Goal: Information Seeking & Learning: Understand process/instructions

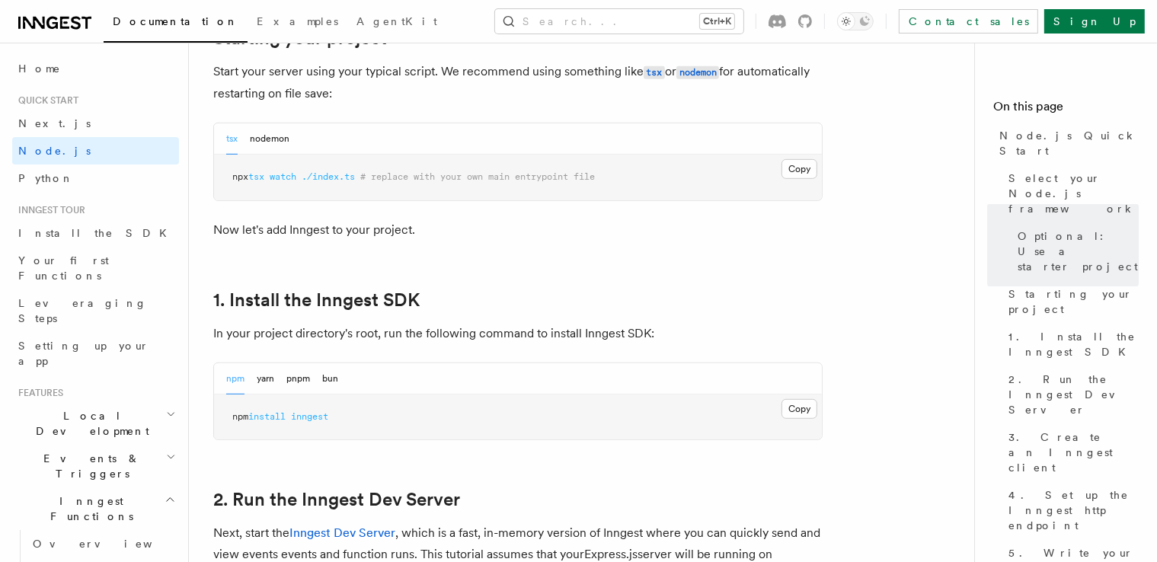
scroll to position [914, 0]
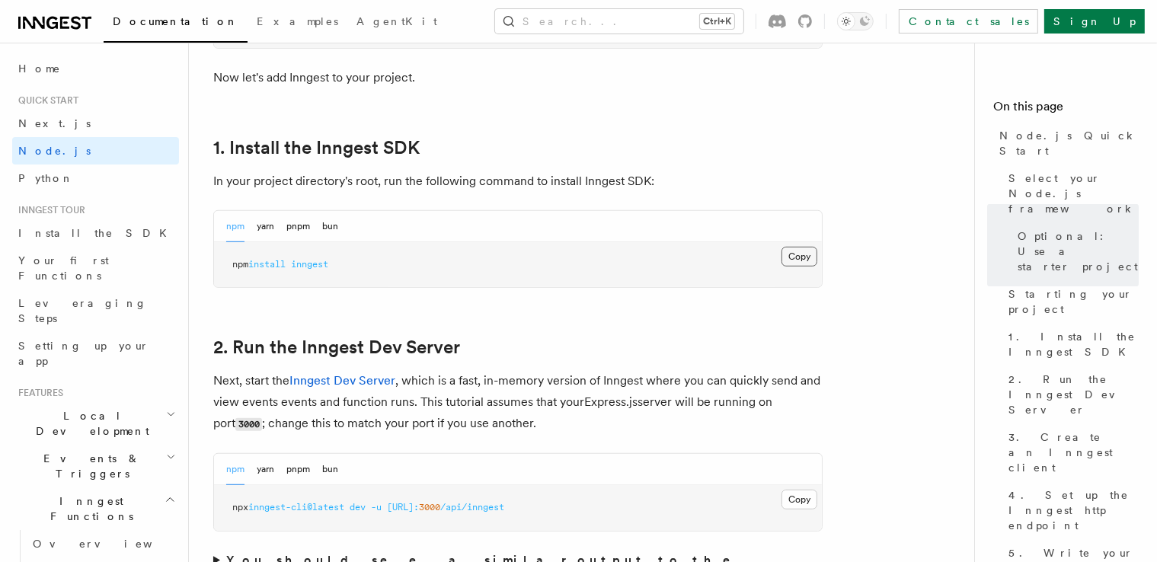
click at [801, 262] on button "Copy Copied" at bounding box center [800, 257] width 36 height 20
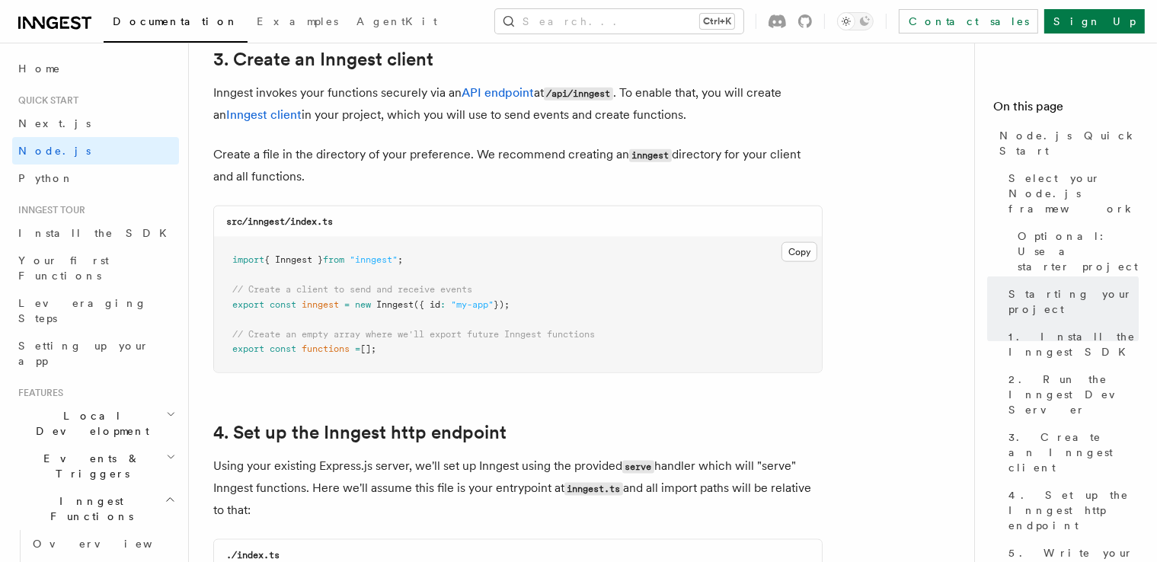
scroll to position [1981, 0]
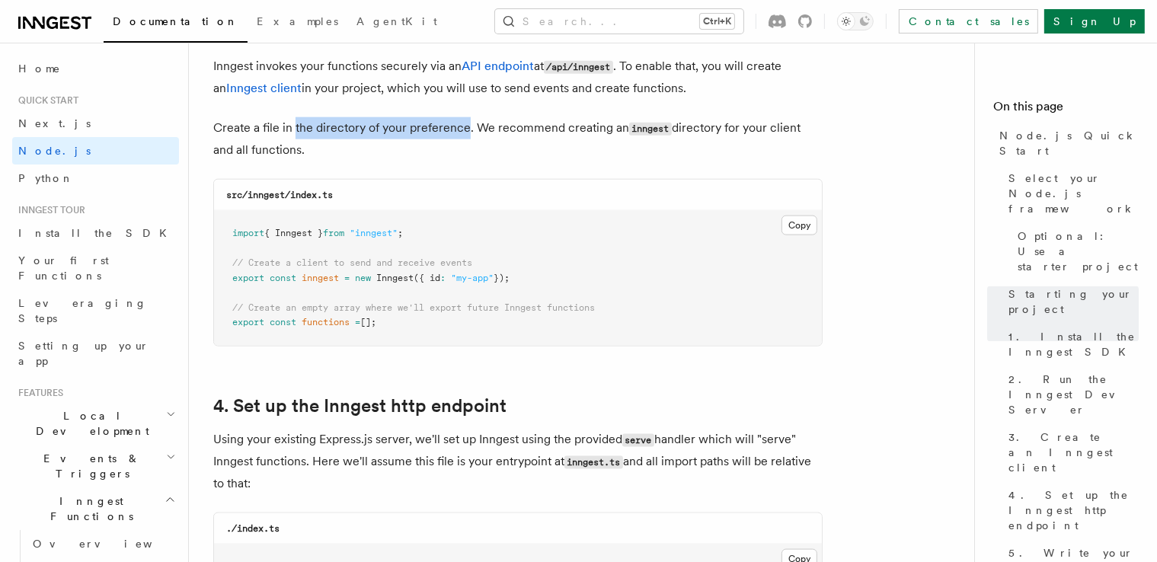
drag, startPoint x: 294, startPoint y: 129, endPoint x: 466, endPoint y: 133, distance: 171.5
click at [466, 133] on p "Create a file in the directory of your preference. We recommend creating an inn…" at bounding box center [518, 138] width 610 height 43
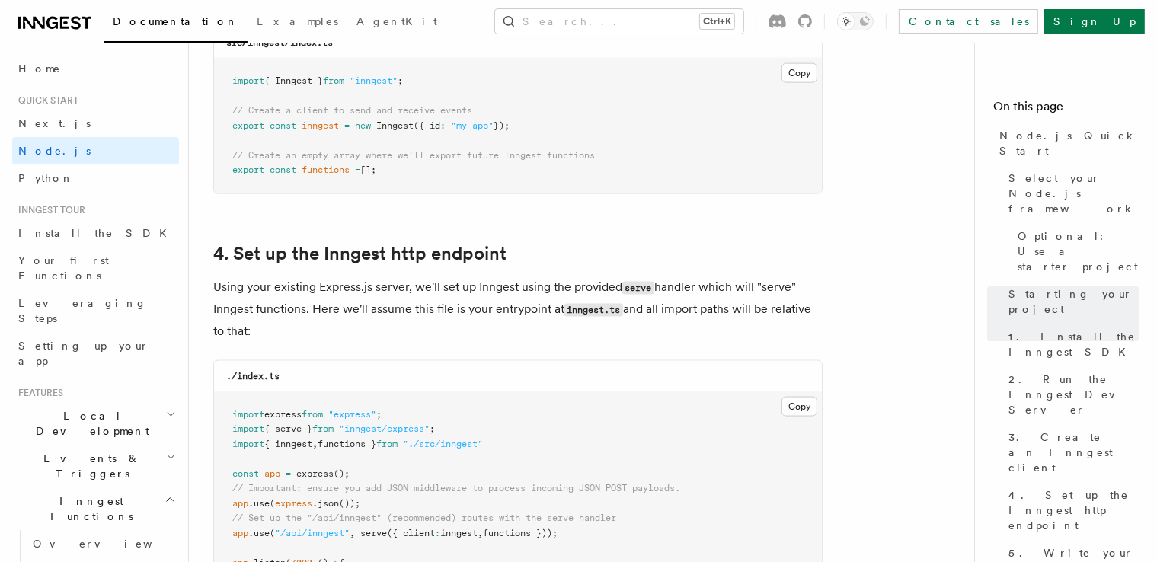
scroll to position [2057, 0]
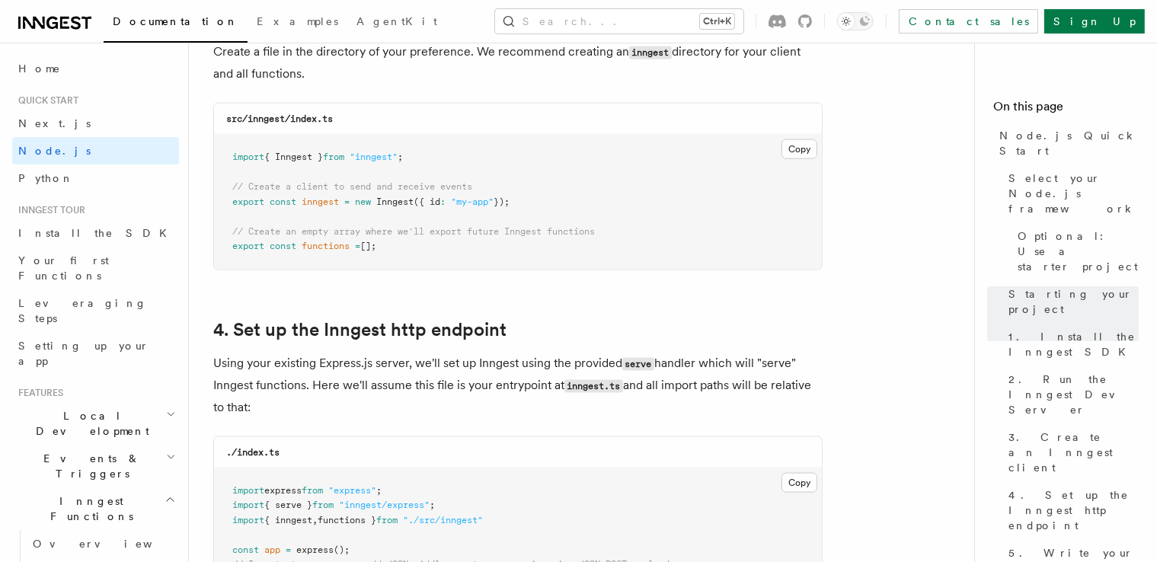
click at [268, 120] on code "src/inngest/index.ts" at bounding box center [279, 119] width 107 height 11
click at [301, 123] on code "src/inngest/index.ts" at bounding box center [279, 119] width 107 height 11
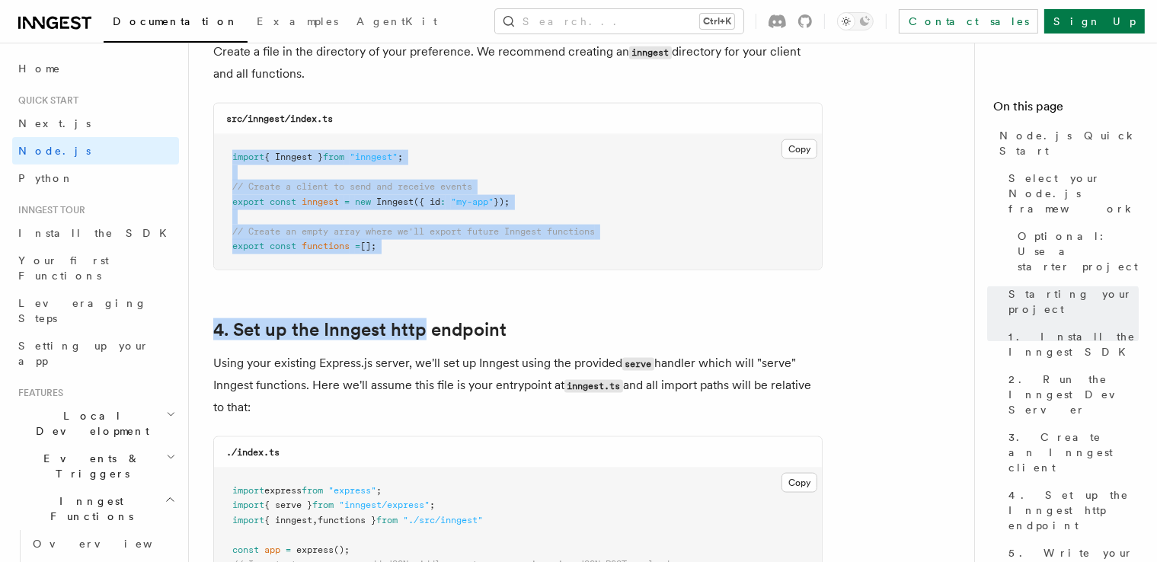
drag, startPoint x: 231, startPoint y: 158, endPoint x: 428, endPoint y: 252, distance: 218.8
click at [805, 150] on button "Copy Copied" at bounding box center [800, 149] width 36 height 20
click at [712, 206] on pre "import { Inngest } from "inngest" ; // Create a client to send and receive even…" at bounding box center [518, 202] width 608 height 135
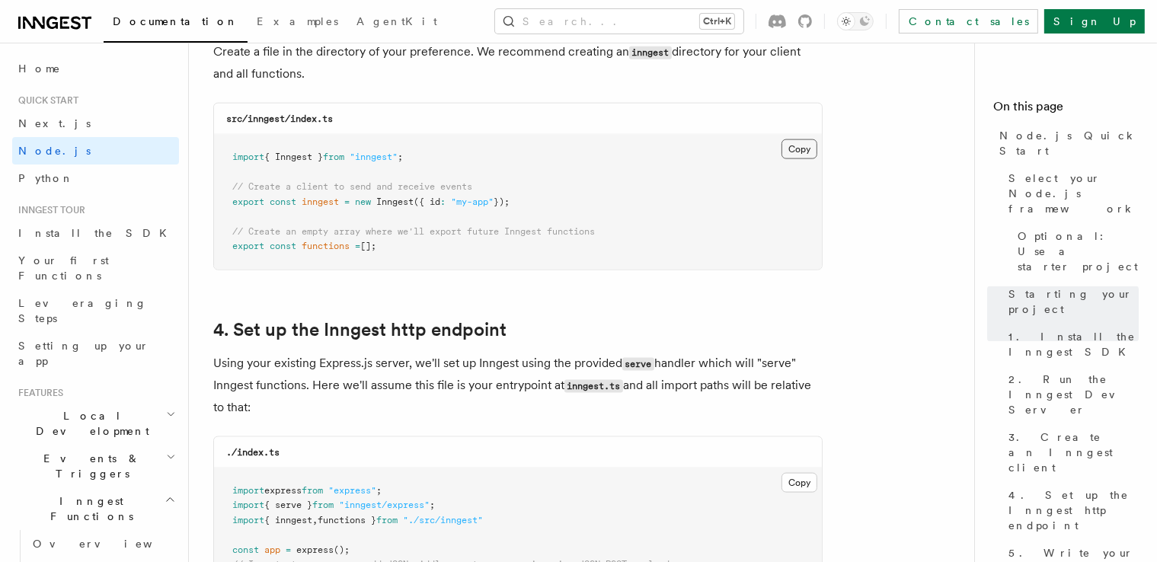
click at [786, 156] on button "Copy Copied" at bounding box center [800, 149] width 36 height 20
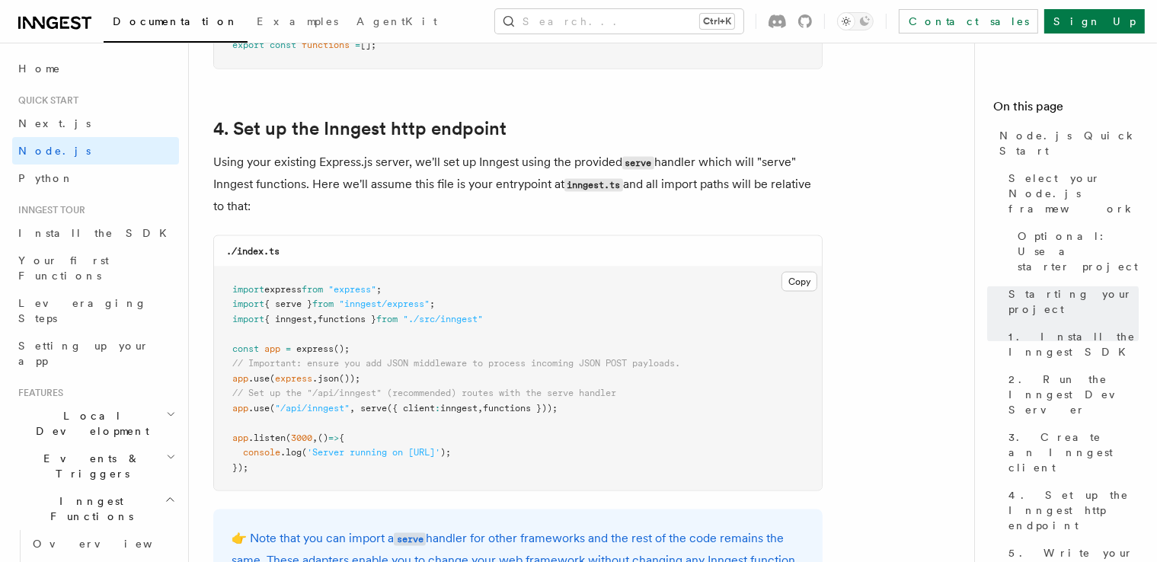
scroll to position [2286, 0]
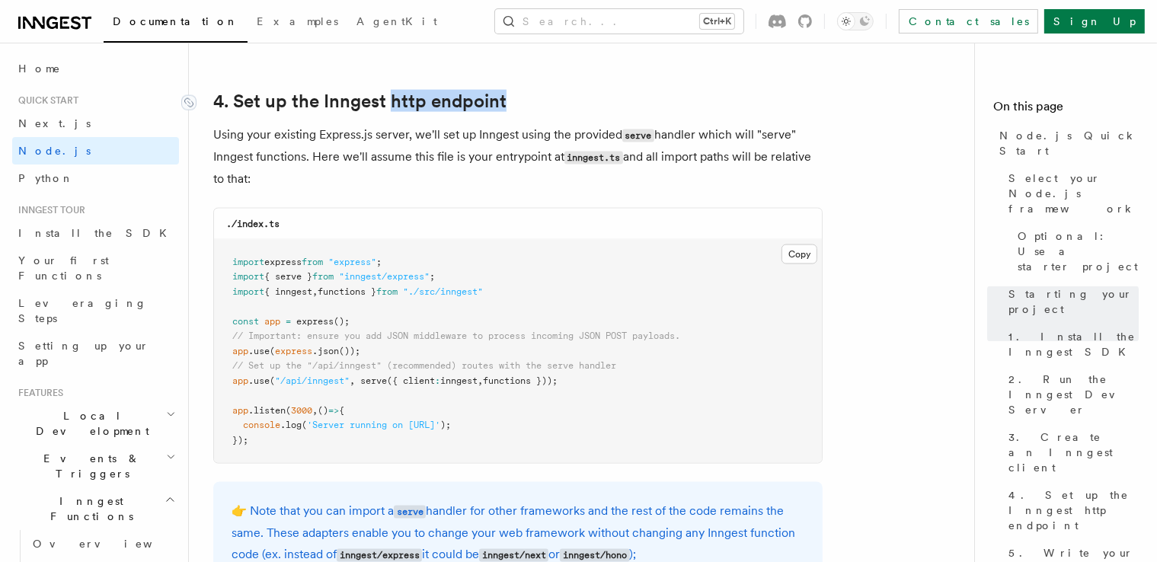
drag, startPoint x: 508, startPoint y: 104, endPoint x: 389, endPoint y: 110, distance: 119.1
click at [389, 110] on h2 "4. Set up the Inngest http endpoint" at bounding box center [518, 101] width 610 height 21
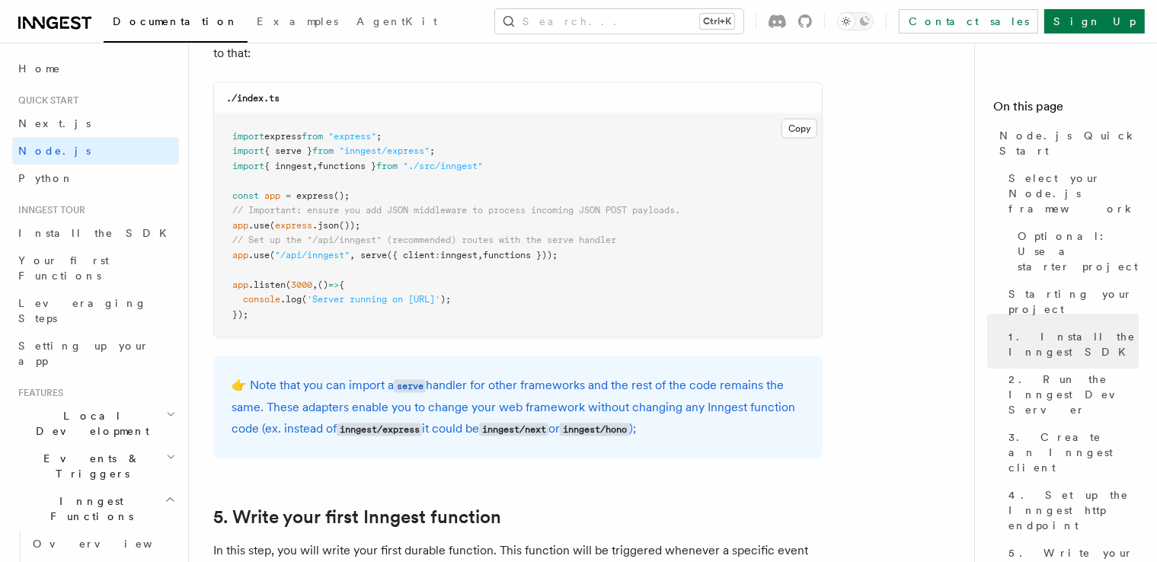
scroll to position [2438, 0]
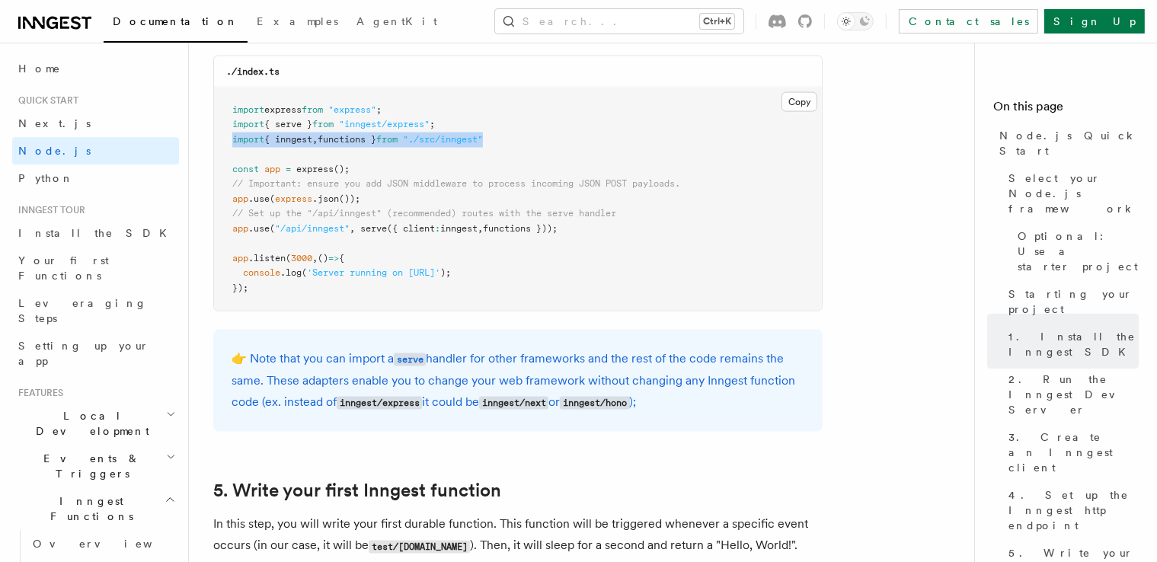
drag, startPoint x: 506, startPoint y: 142, endPoint x: 232, endPoint y: 143, distance: 274.3
click at [232, 143] on pre "import express from "express" ; import { serve } from "inngest/express" ; impor…" at bounding box center [518, 200] width 608 height 224
copy span "import { inngest , functions } from "./src/inngest""
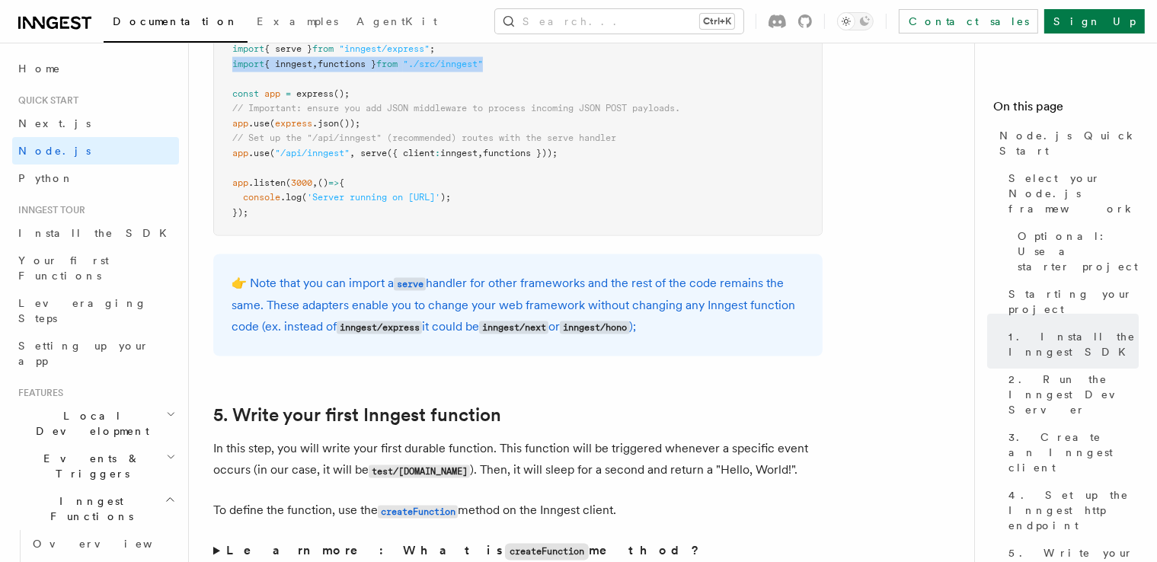
scroll to position [2515, 0]
drag, startPoint x: 591, startPoint y: 156, endPoint x: 226, endPoint y: 155, distance: 365.7
click at [226, 155] on pre "import express from "express" ; import { serve } from "inngest/express" ; impor…" at bounding box center [518, 123] width 608 height 224
copy span "app .use ( "/api/inngest" , serve ({ client : inngest , functions }));"
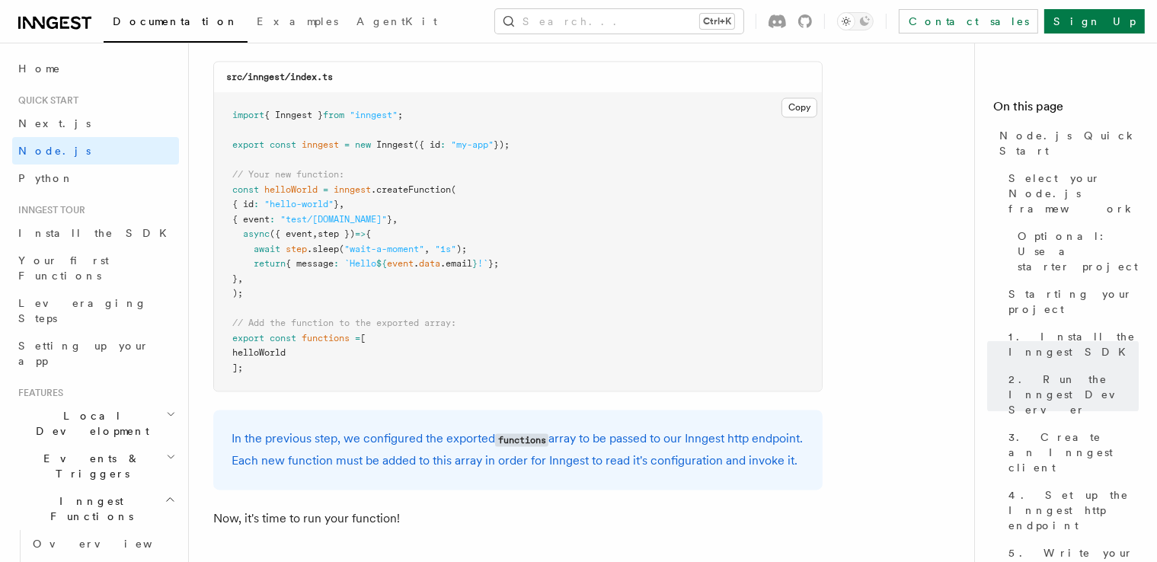
scroll to position [3048, 0]
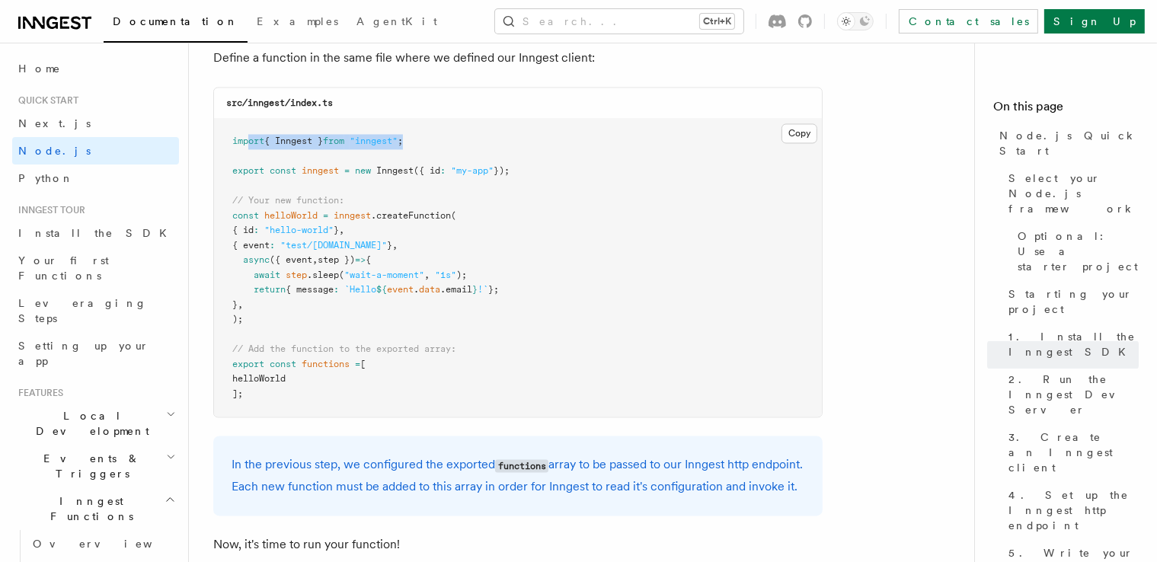
drag, startPoint x: 420, startPoint y: 148, endPoint x: 251, endPoint y: 151, distance: 169.2
click at [251, 151] on pre "import { Inngest } from "inngest" ; export const inngest = new Inngest ({ id : …" at bounding box center [518, 268] width 608 height 298
click at [413, 192] on pre "import { Inngest } from "inngest" ; export const inngest = new Inngest ({ id : …" at bounding box center [518, 268] width 608 height 298
drag, startPoint x: 546, startPoint y: 179, endPoint x: 218, endPoint y: 176, distance: 327.7
click at [218, 176] on pre "import { Inngest } from "inngest" ; export const inngest = new Inngest ({ id : …" at bounding box center [518, 268] width 608 height 298
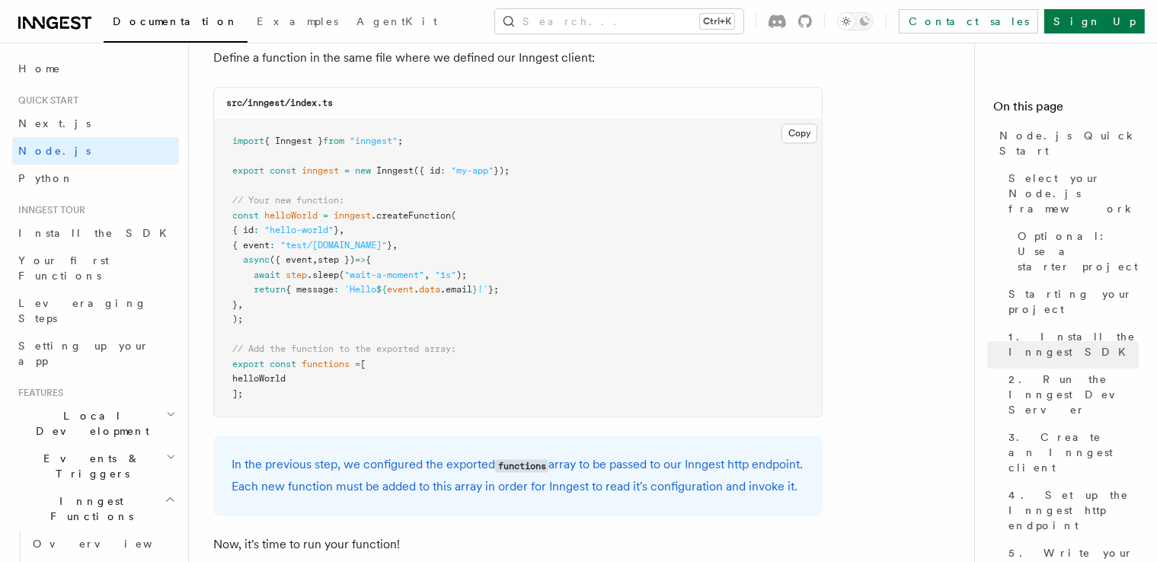
click at [399, 197] on pre "import { Inngest } from "inngest" ; export const inngest = new Inngest ({ id : …" at bounding box center [518, 268] width 608 height 298
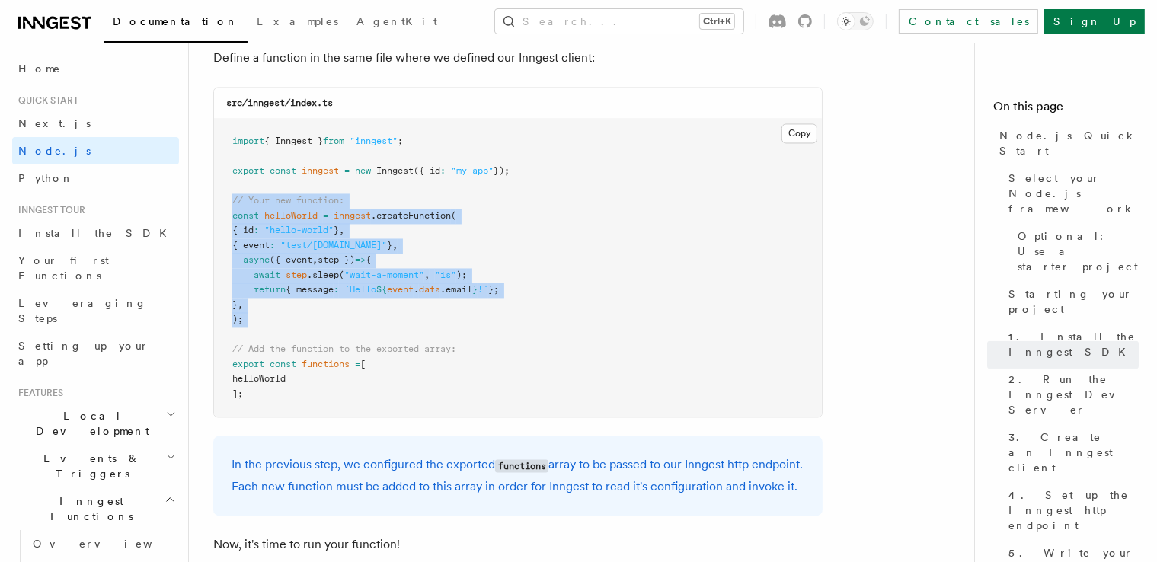
drag, startPoint x: 267, startPoint y: 341, endPoint x: 216, endPoint y: 207, distance: 142.8
click at [216, 207] on pre "import { Inngest } from "inngest" ; export const inngest = new Inngest ({ id : …" at bounding box center [518, 268] width 608 height 298
copy code "// Your new function: const helloWorld = inngest .createFunction ( { id : "hell…"
